Goal: Information Seeking & Learning: Check status

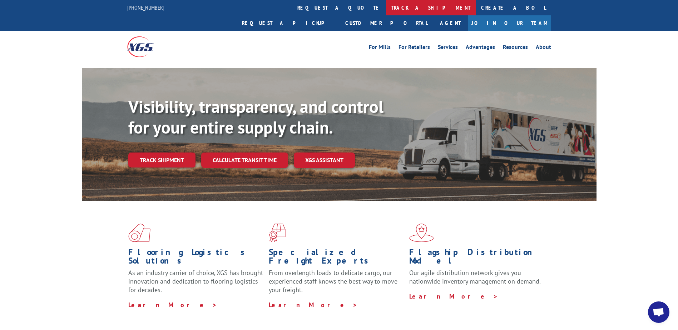
click at [386, 9] on link "track a shipment" at bounding box center [431, 7] width 90 height 15
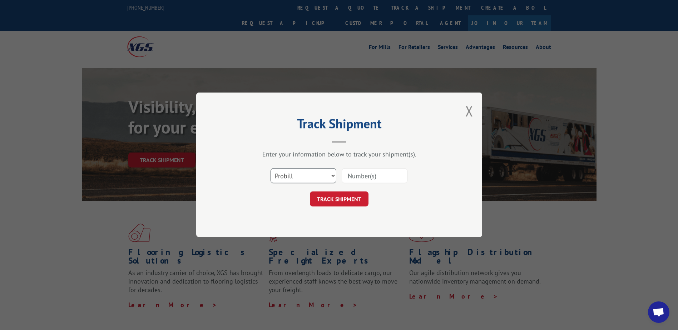
click at [290, 176] on select "Select category... Probill BOL PO" at bounding box center [304, 176] width 66 height 15
click at [301, 185] on div "Select category... Probill BOL PO" at bounding box center [339, 177] width 215 height 24
click at [301, 182] on select "Select category... Probill BOL PO" at bounding box center [304, 176] width 66 height 15
select select "bol"
click at [271, 169] on select "Select category... Probill BOL PO" at bounding box center [304, 176] width 66 height 15
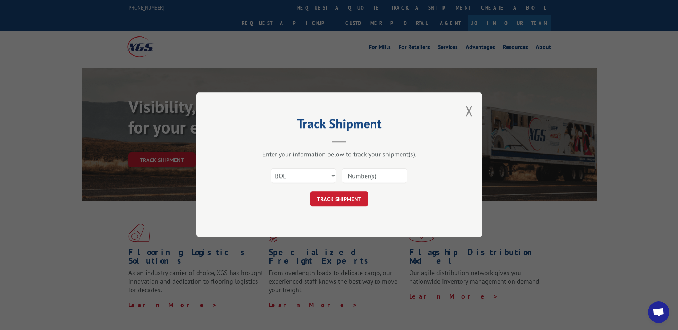
click at [353, 183] on input at bounding box center [375, 176] width 66 height 15
paste input "914765169"
type input "914765169"
click at [336, 196] on button "TRACK SHIPMENT" at bounding box center [339, 199] width 59 height 15
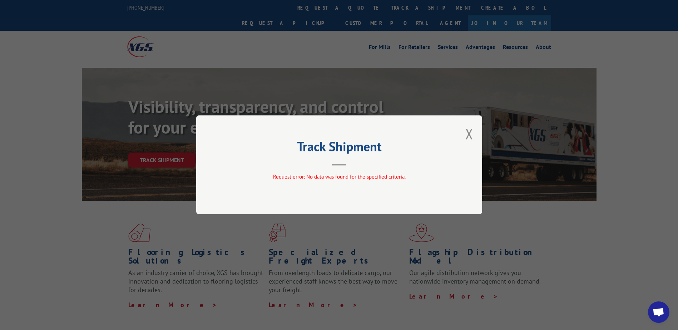
click at [395, 141] on div "Track Shipment Request error: No data was found for the specified criteria." at bounding box center [339, 165] width 286 height 99
click at [469, 134] on button "Close modal" at bounding box center [470, 133] width 8 height 19
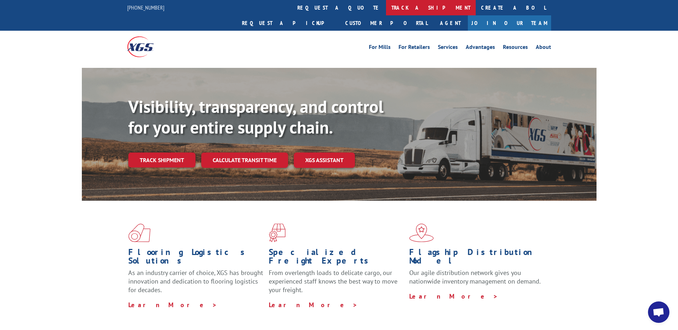
click at [386, 9] on link "track a shipment" at bounding box center [431, 7] width 90 height 15
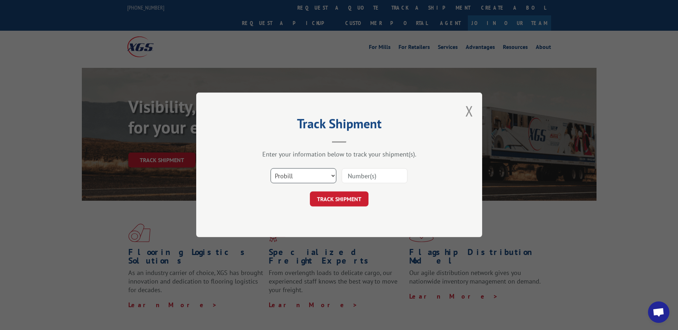
click at [329, 174] on select "Select category... Probill BOL PO" at bounding box center [304, 176] width 66 height 15
select select "po"
click at [271, 169] on select "Select category... Probill BOL PO" at bounding box center [304, 176] width 66 height 15
click at [384, 172] on input at bounding box center [375, 176] width 66 height 15
paste input "914765169"
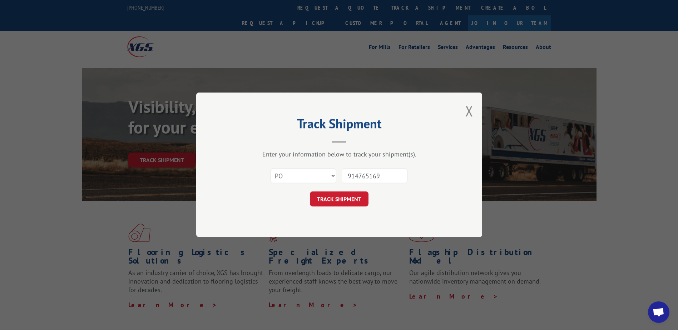
type input "914765169"
click at [351, 190] on form "Select category... Probill BOL PO 914765169 TRACK SHIPMENT" at bounding box center [339, 186] width 215 height 43
click at [350, 199] on button "TRACK SHIPMENT" at bounding box center [339, 199] width 59 height 15
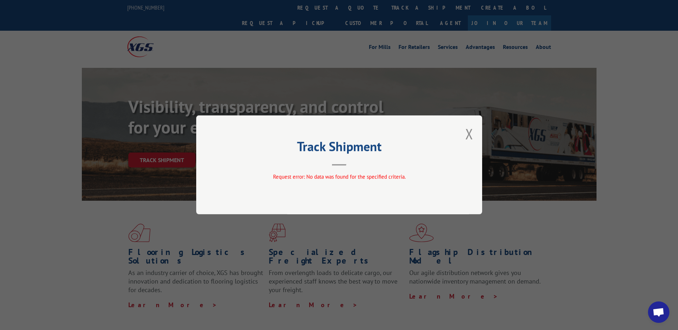
click at [465, 135] on div "Track Shipment Request error: No data was found for the specified criteria." at bounding box center [339, 165] width 286 height 99
click at [473, 131] on button "Close modal" at bounding box center [470, 133] width 8 height 19
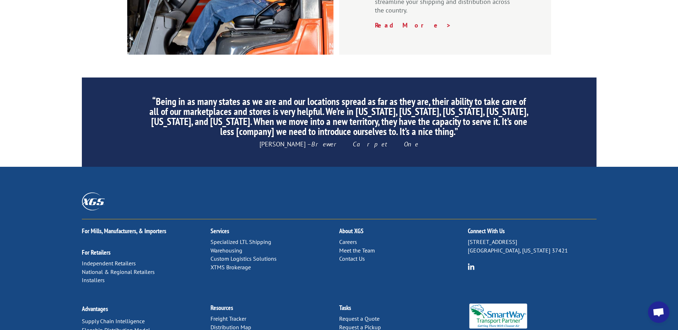
scroll to position [1085, 0]
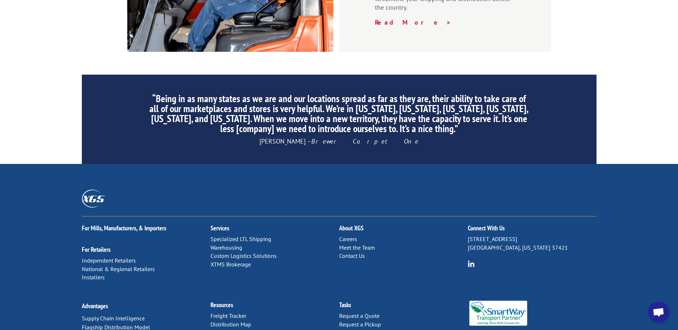
click at [352, 252] on link "Contact Us" at bounding box center [352, 255] width 26 height 7
